Goal: Information Seeking & Learning: Learn about a topic

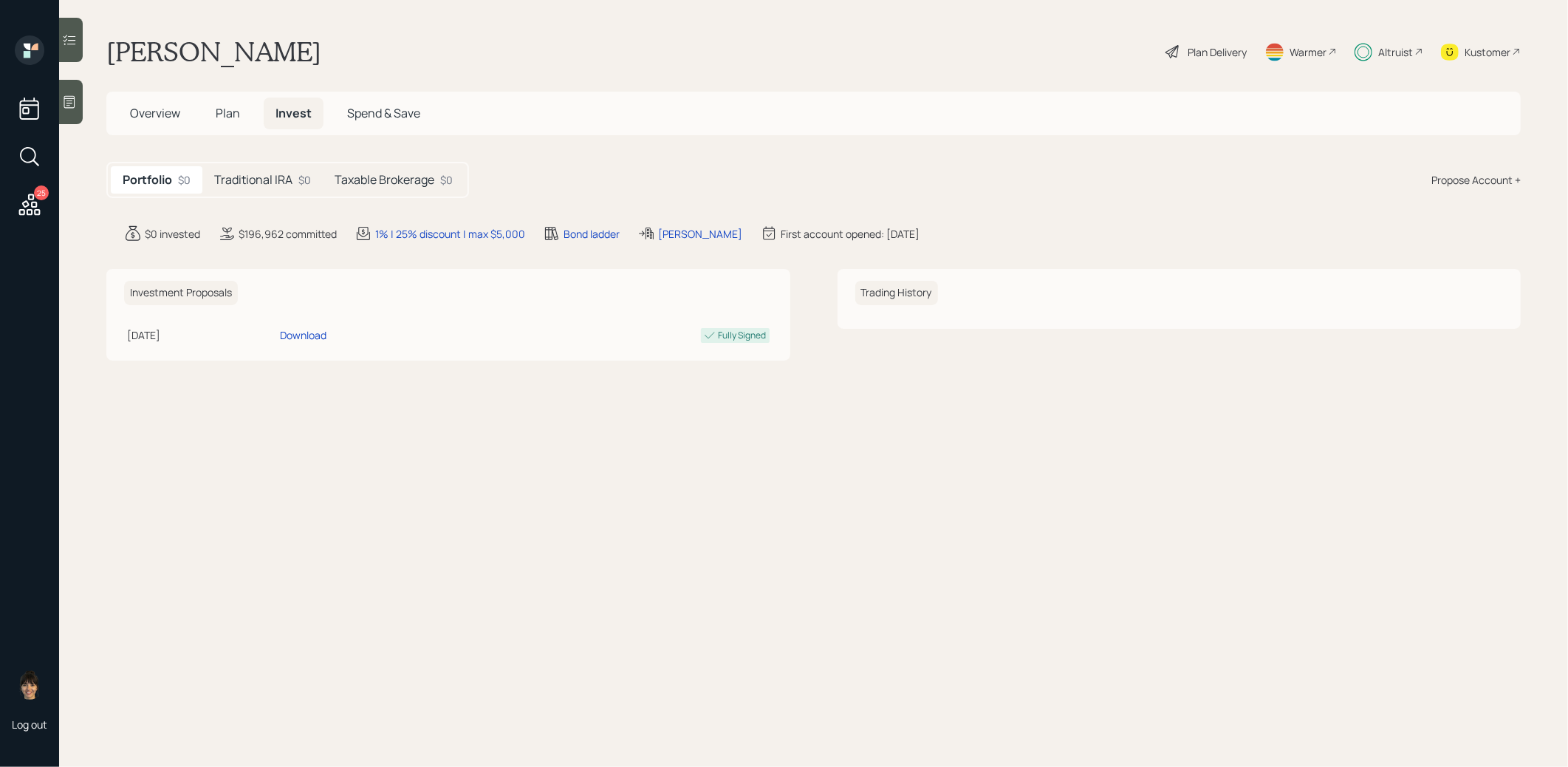
click at [267, 182] on h5 "Traditional IRA" at bounding box center [253, 180] width 78 height 14
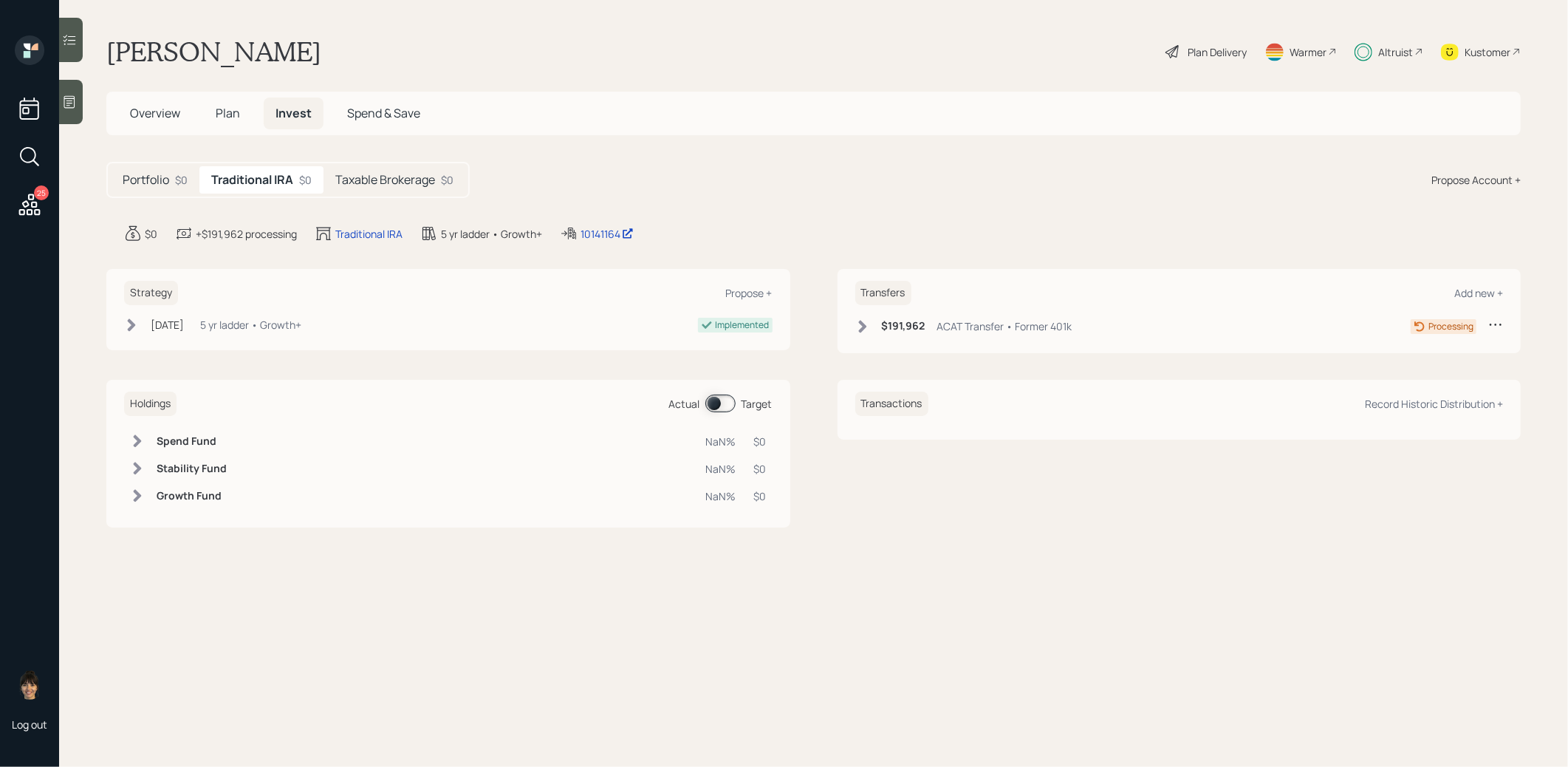
click at [370, 173] on h5 "Taxable Brokerage" at bounding box center [386, 180] width 100 height 14
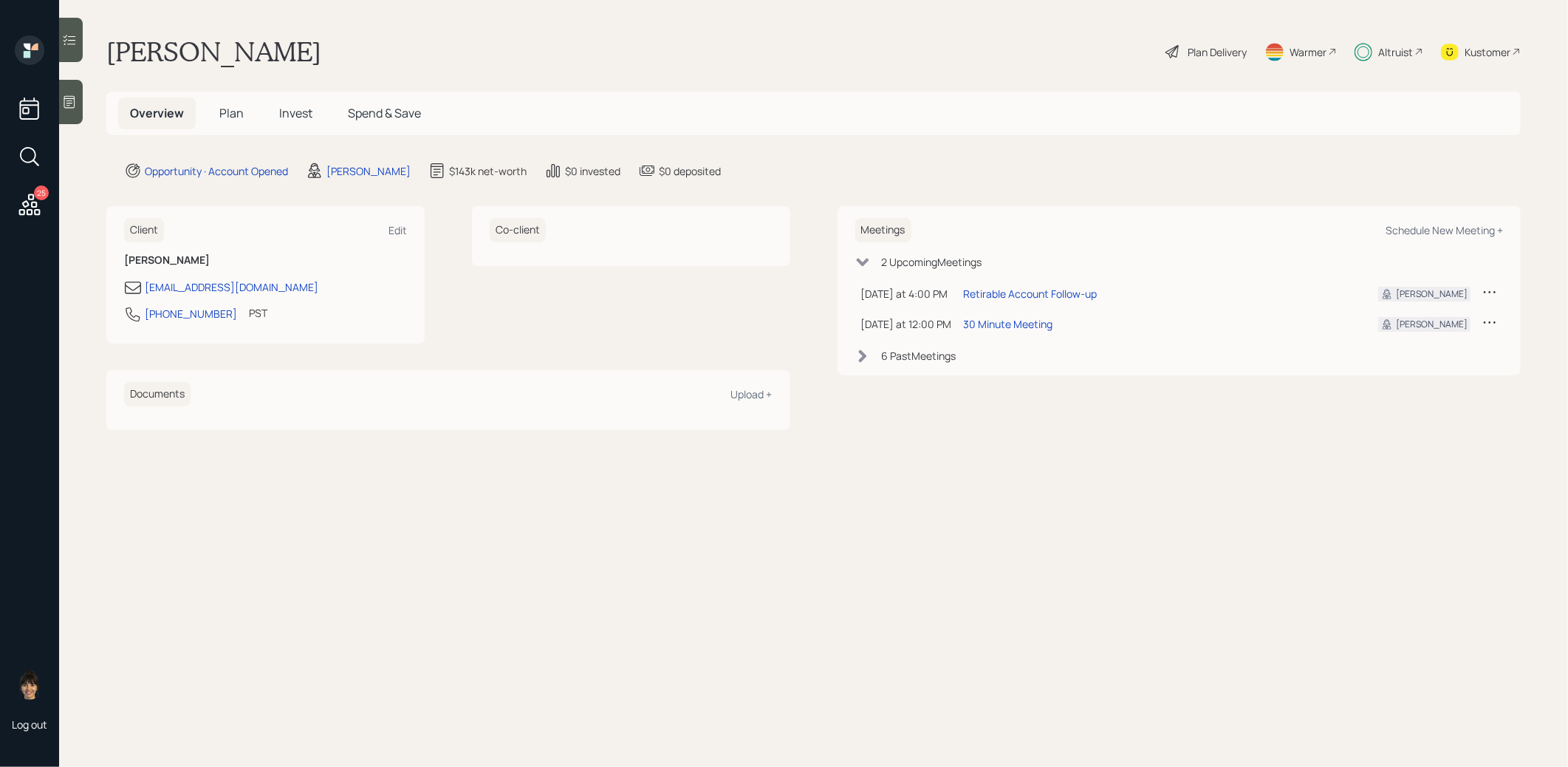
click at [233, 116] on span "Plan" at bounding box center [231, 113] width 24 height 16
